Goal: Task Accomplishment & Management: Complete application form

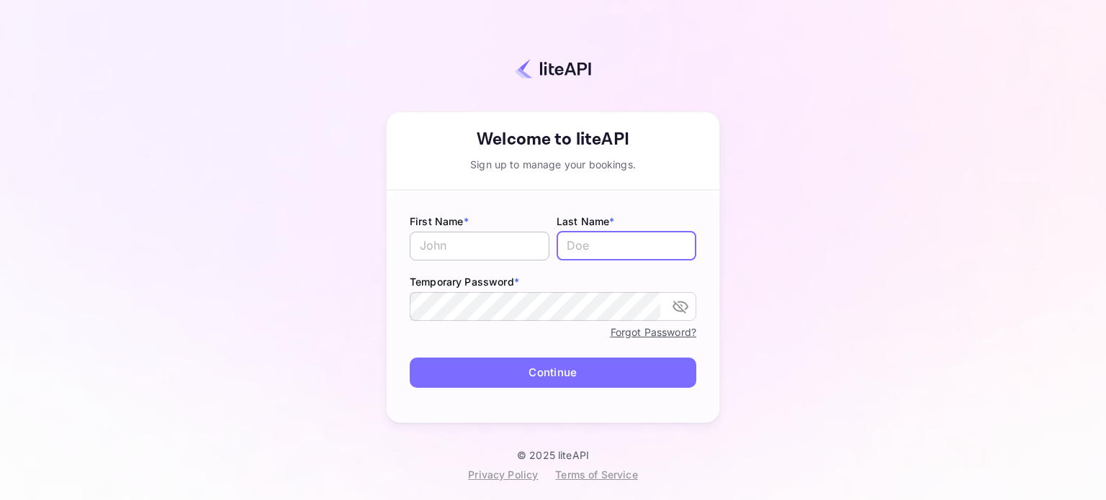
type input "[EMAIL_ADDRESS][DOMAIN_NAME]"
click at [461, 238] on input "text" at bounding box center [480, 246] width 140 height 29
type input "Soufiane"
type input "Chemsy"
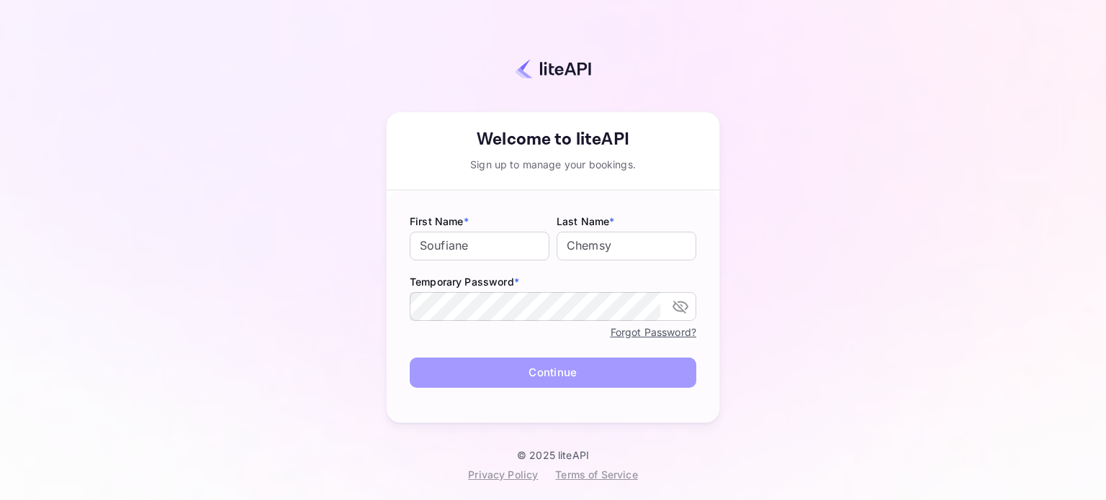
click at [521, 362] on button "Continue" at bounding box center [553, 373] width 287 height 31
click at [521, 360] on button "Continue" at bounding box center [553, 373] width 287 height 31
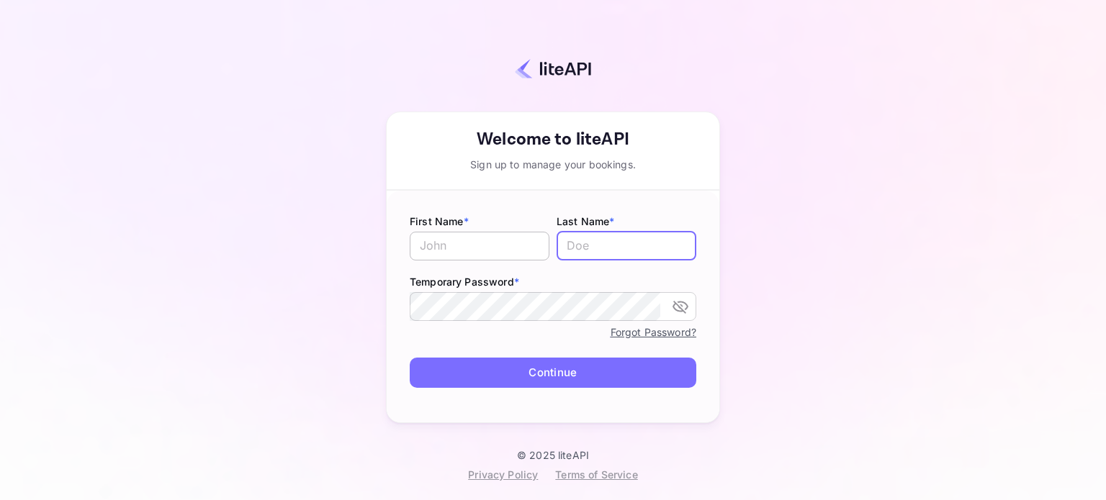
type input "[EMAIL_ADDRESS][DOMAIN_NAME]"
click at [513, 235] on input "text" at bounding box center [480, 246] width 140 height 29
click at [568, 366] on button "Continue" at bounding box center [553, 373] width 287 height 31
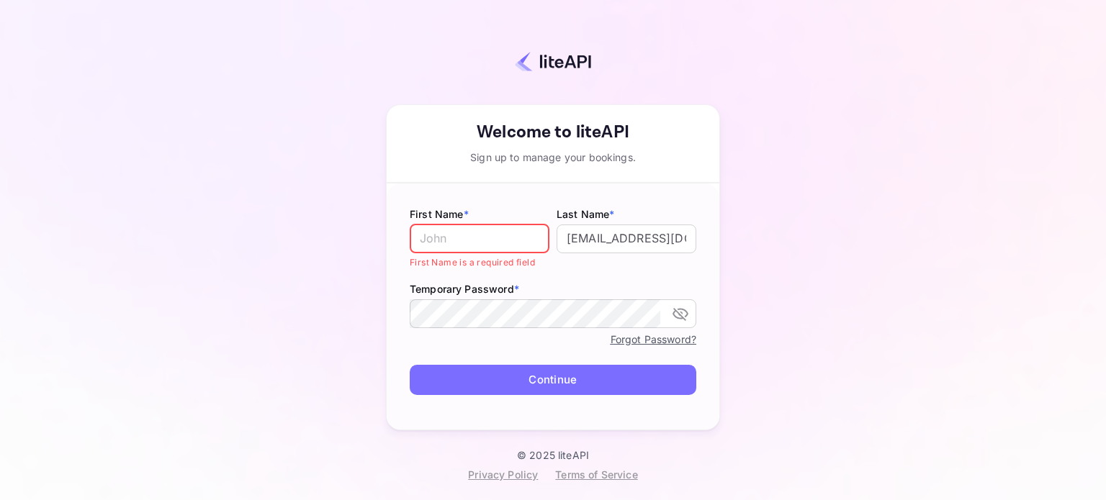
click at [478, 247] on input "text" at bounding box center [480, 239] width 140 height 29
click at [886, 203] on div "Your account has been created successfully, a confirmation link has been sent t…" at bounding box center [552, 236] width 979 height 426
click at [917, 169] on div "Your account has been created successfully, a confirmation link has been sent t…" at bounding box center [552, 236] width 979 height 426
click at [498, 238] on input "text" at bounding box center [480, 239] width 140 height 29
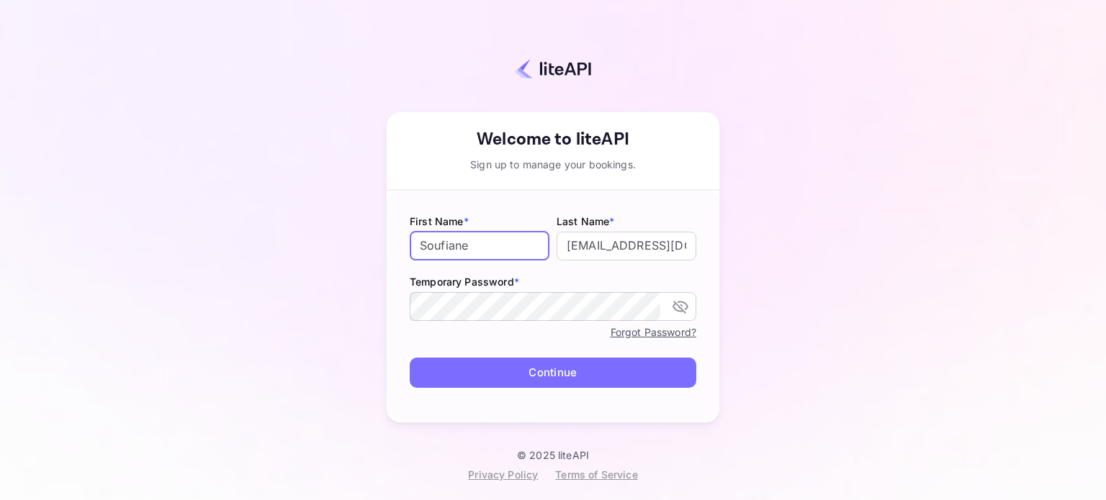
type input "Soufiane"
type input "c"
type input "Chemsy"
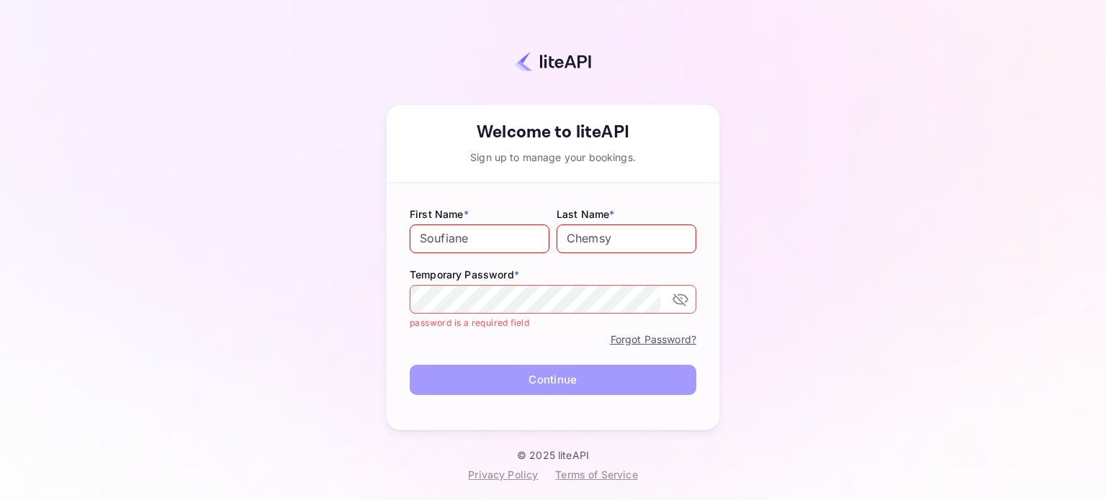
click at [444, 375] on button "Continue" at bounding box center [553, 380] width 287 height 31
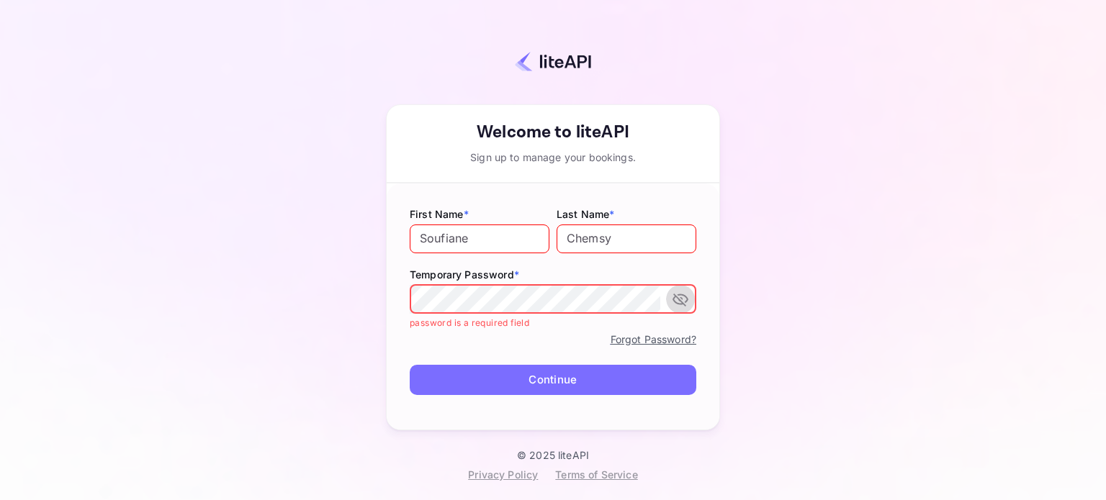
click at [682, 296] on icon "toggle password visibility" at bounding box center [680, 299] width 17 height 17
click at [662, 292] on div "​" at bounding box center [553, 299] width 287 height 29
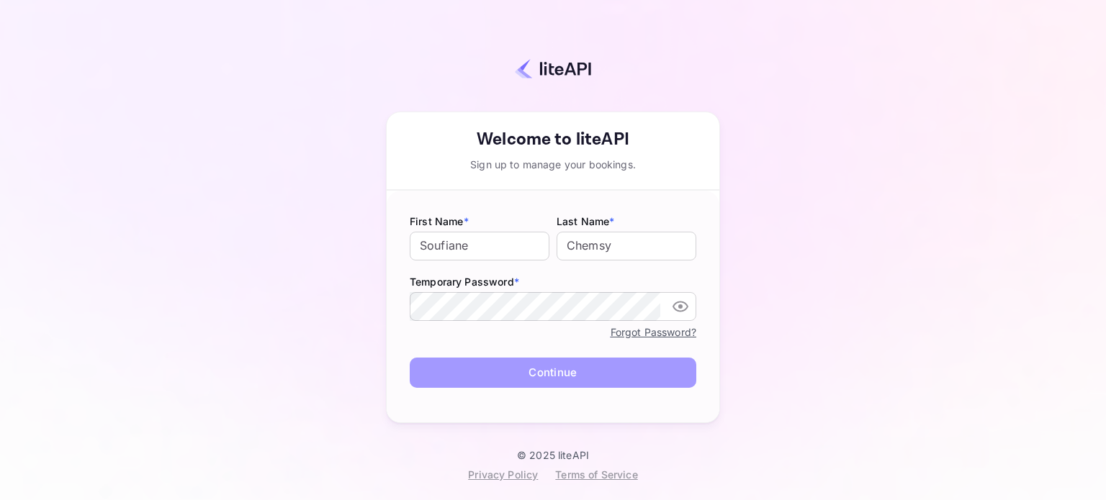
click at [480, 379] on button "Continue" at bounding box center [553, 373] width 287 height 31
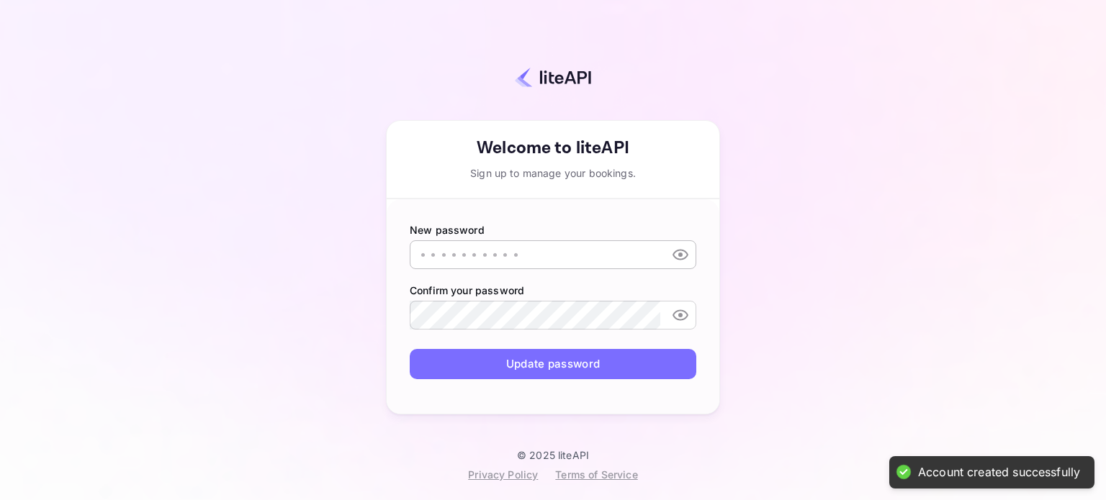
click at [509, 258] on input "text" at bounding box center [535, 254] width 251 height 29
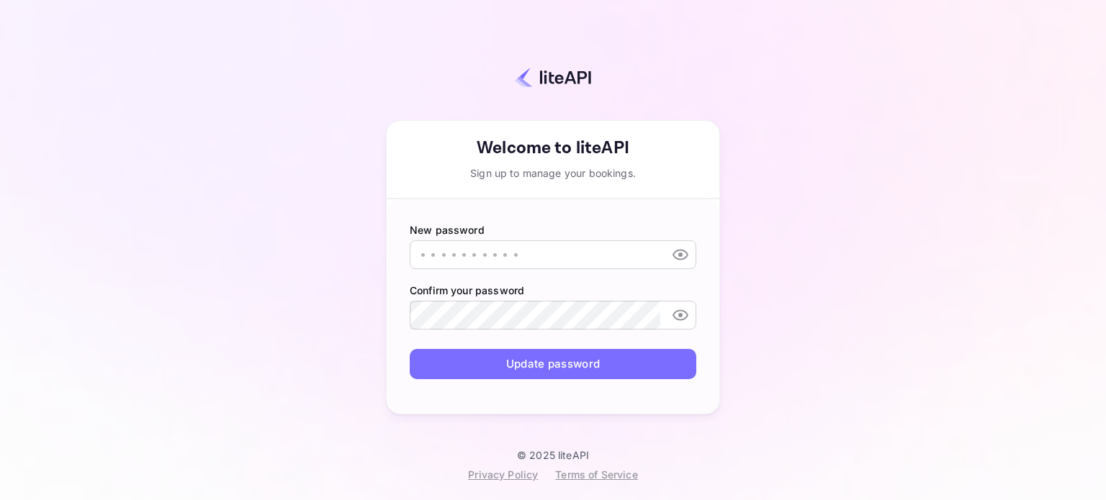
click at [936, 325] on div "Your account has been created successfully, a confirmation link has been sent t…" at bounding box center [552, 236] width 979 height 426
click at [506, 241] on input "text" at bounding box center [535, 254] width 251 height 29
type input "Soufitiz@@"
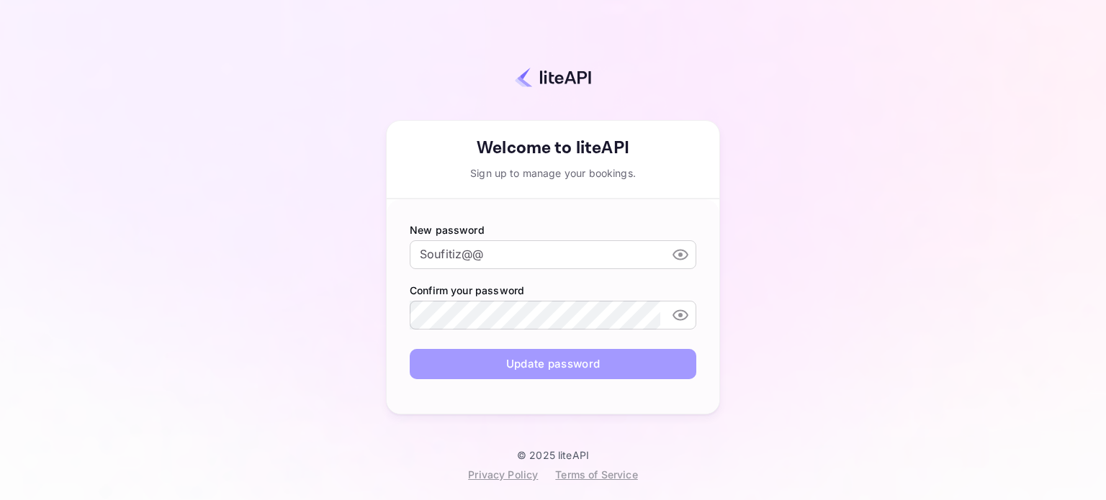
click at [549, 360] on button "Update password" at bounding box center [553, 364] width 287 height 31
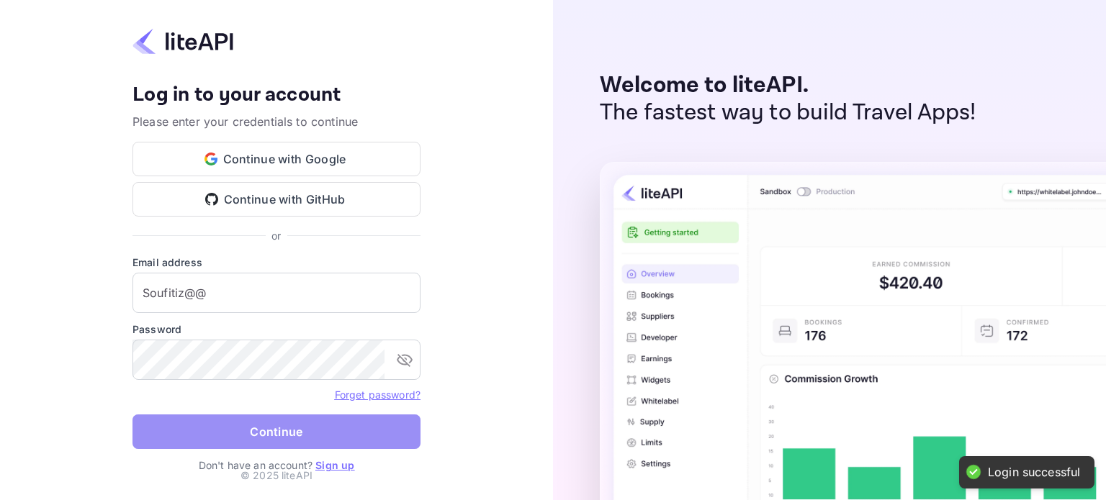
click at [269, 431] on button "Continue" at bounding box center [276, 432] width 288 height 35
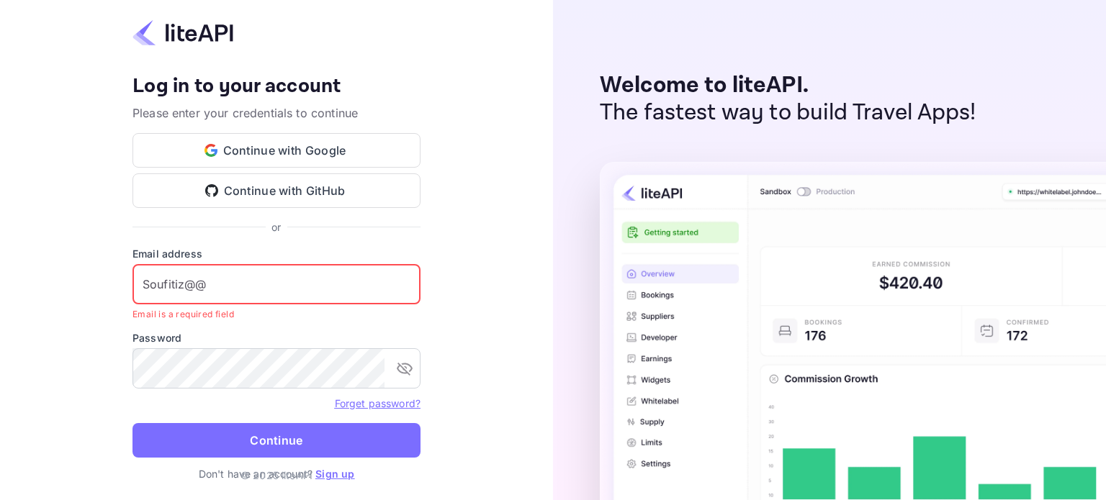
click at [220, 287] on input "Soufitiz@@" at bounding box center [276, 284] width 288 height 40
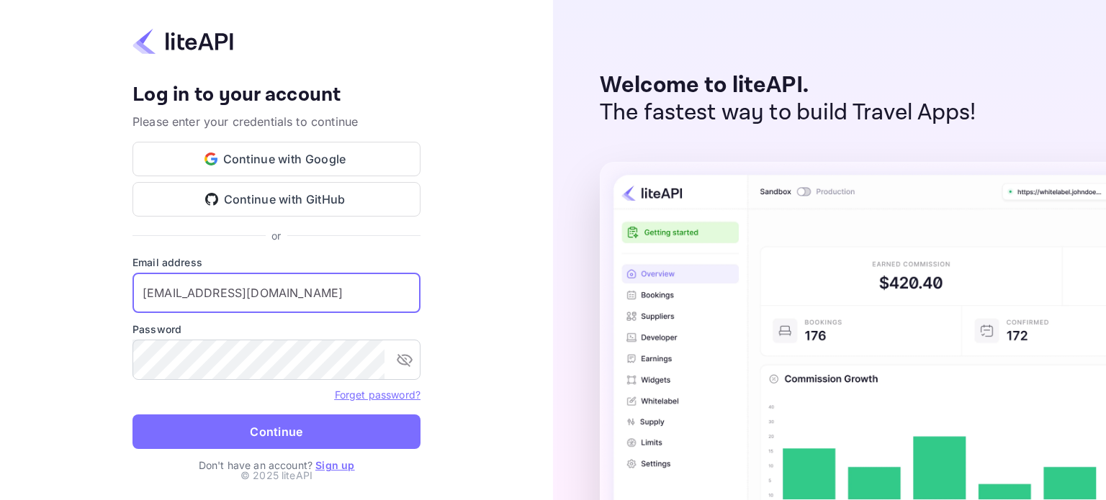
click at [203, 282] on input "[EMAIL_ADDRESS][DOMAIN_NAME]" at bounding box center [276, 293] width 288 height 40
paste input "+agent@nuitee.com!"
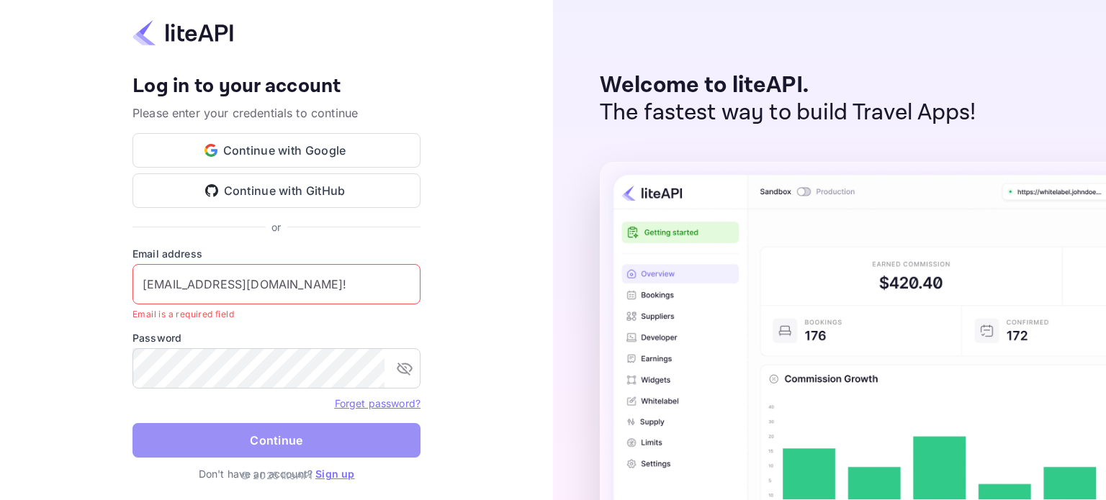
click at [310, 446] on button "Continue" at bounding box center [276, 440] width 288 height 35
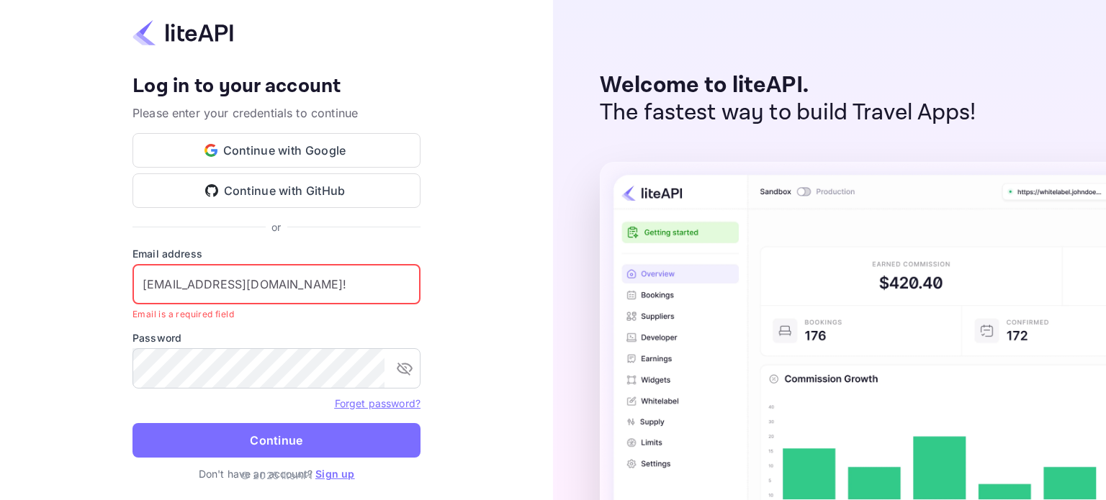
click at [328, 284] on input "s.chemsy+agent@nuitee.com!" at bounding box center [276, 284] width 288 height 40
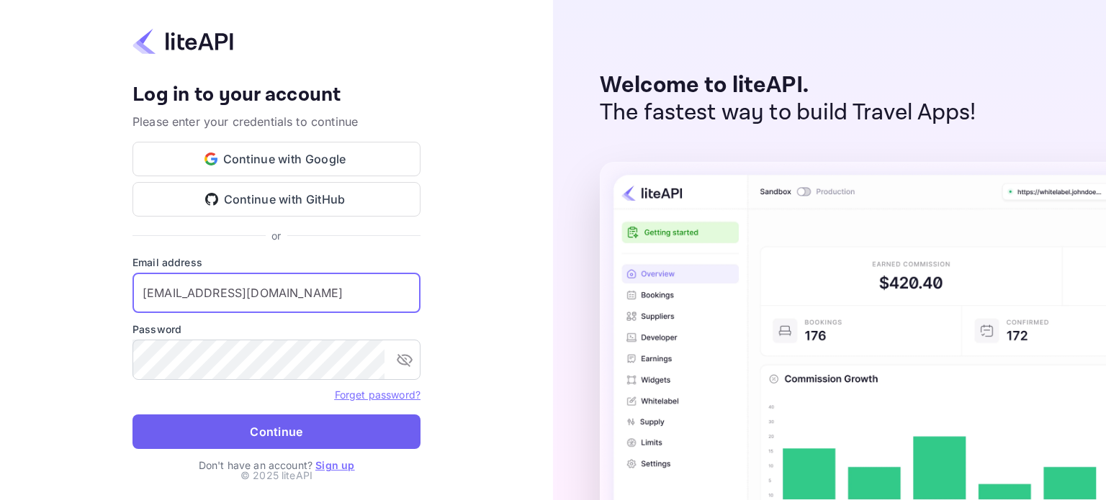
type input "s.chemsy+agent@nuitee.com"
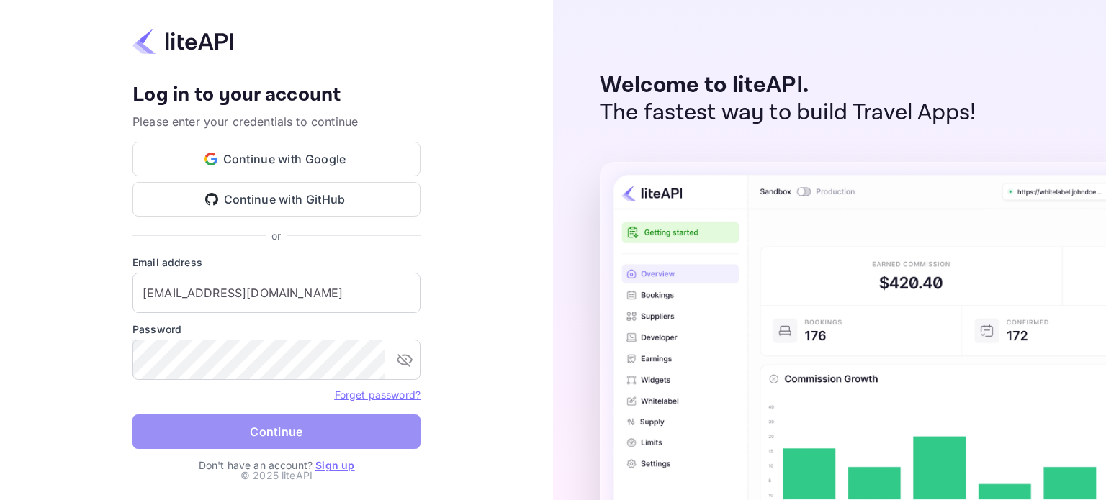
click at [258, 420] on button "Continue" at bounding box center [276, 432] width 288 height 35
